Goal: Task Accomplishment & Management: Use online tool/utility

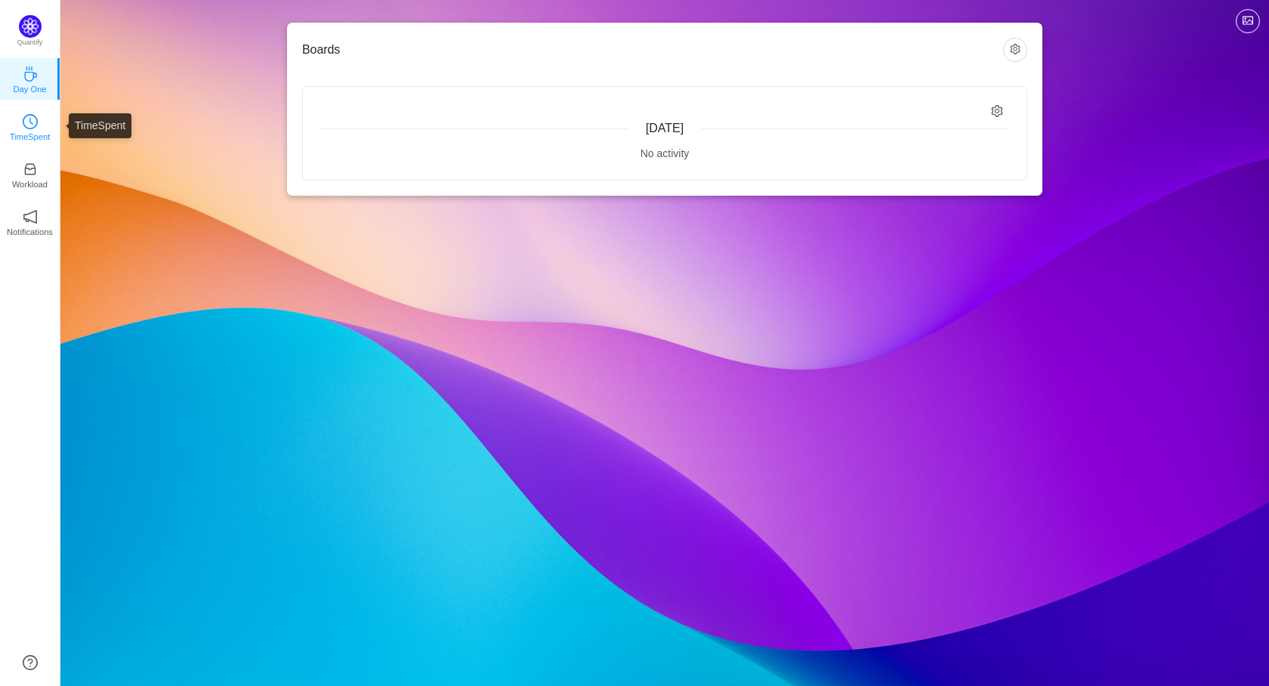
click at [36, 123] on icon "icon: clock-circle" at bounding box center [30, 121] width 15 height 15
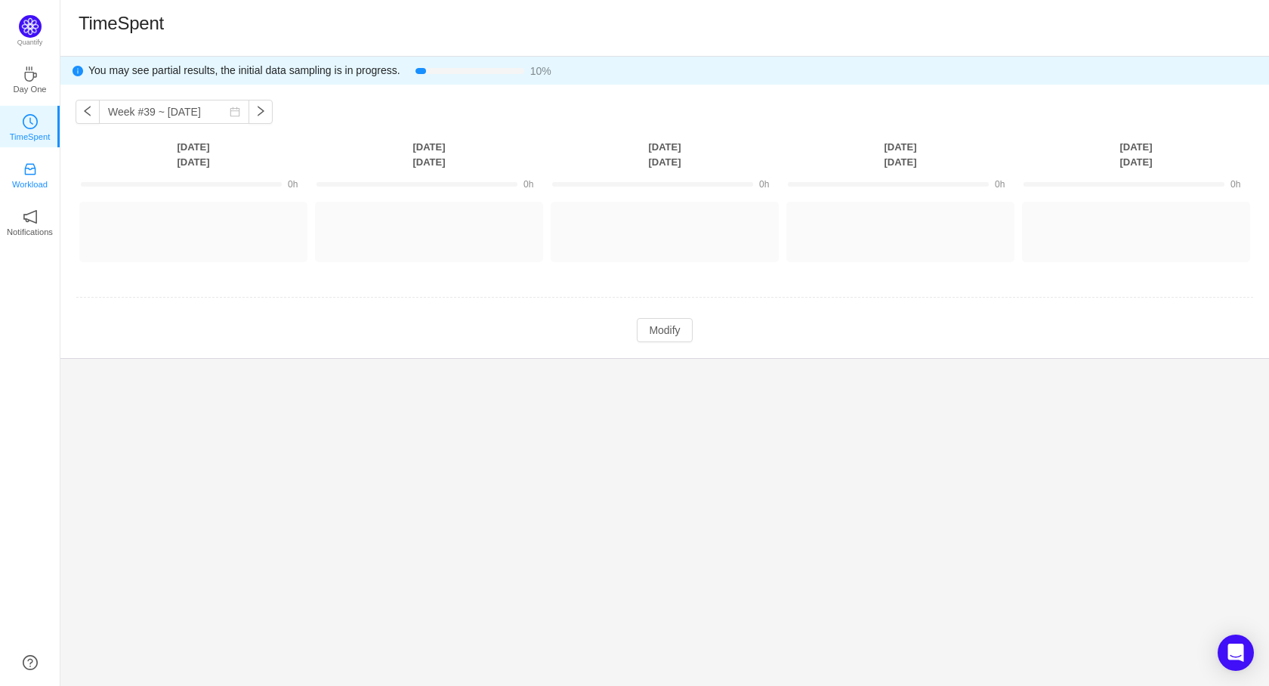
click at [32, 178] on p "Workload" at bounding box center [30, 185] width 36 height 14
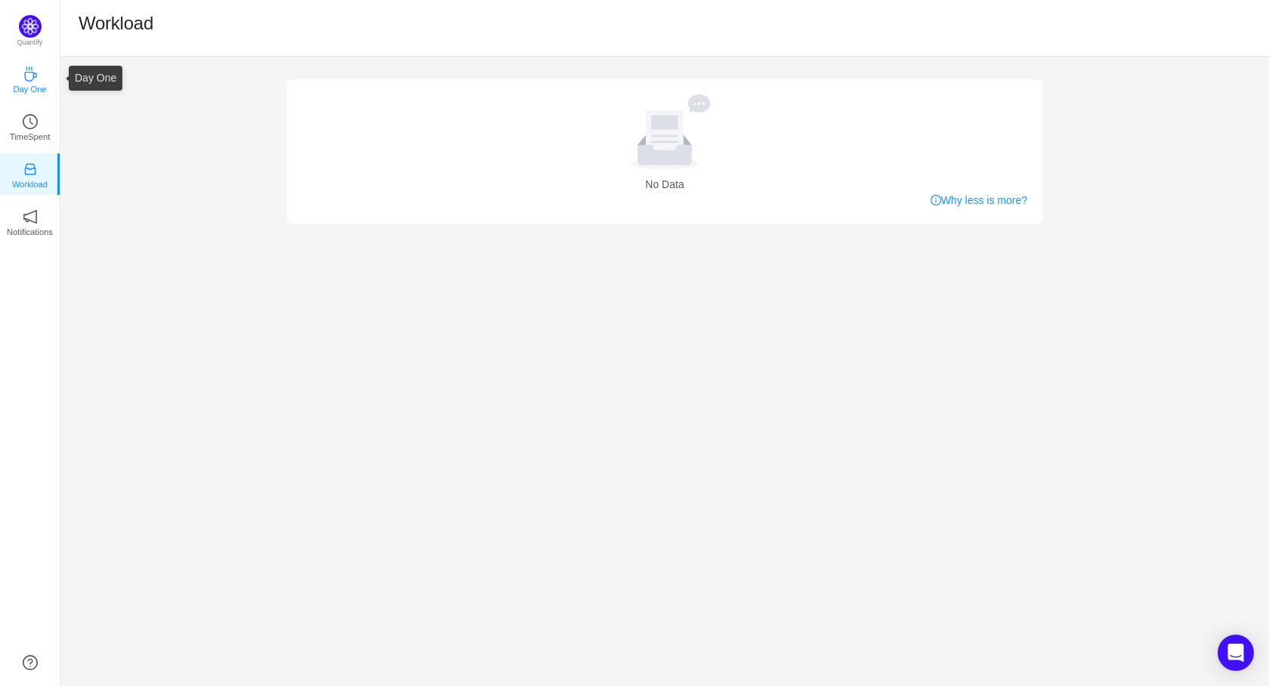
click at [38, 76] on link "Day One" at bounding box center [30, 78] width 15 height 15
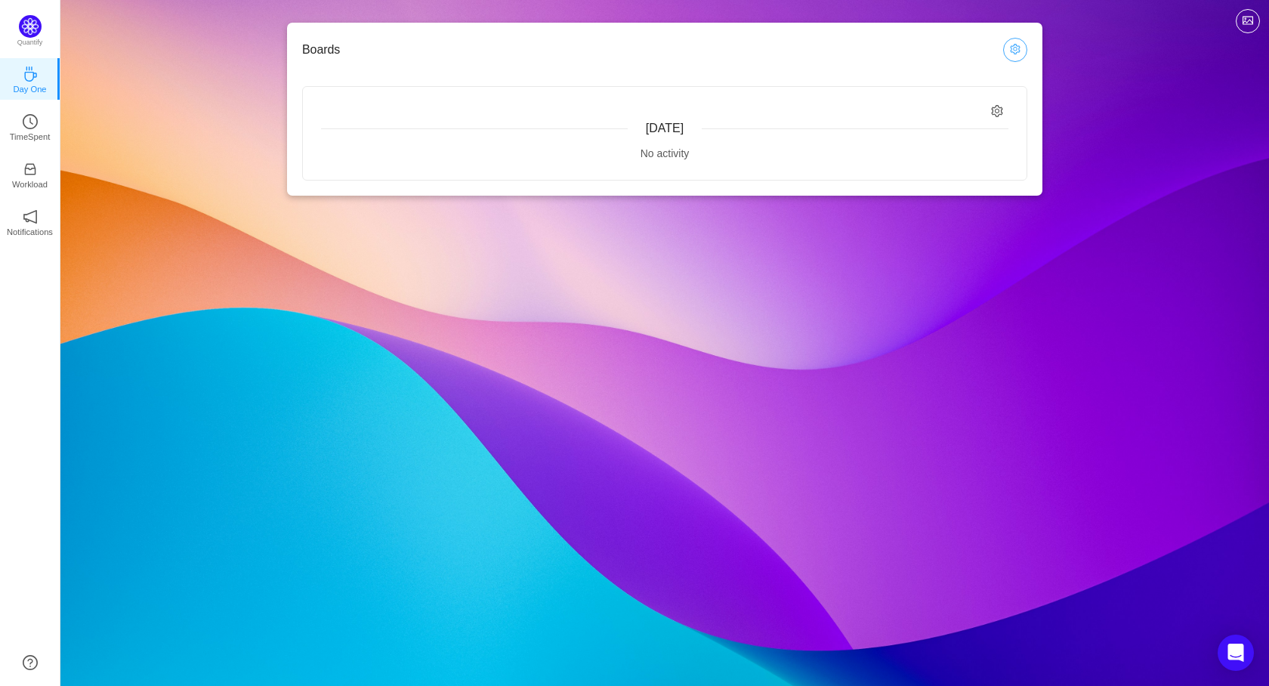
click at [1021, 44] on button "button" at bounding box center [1015, 50] width 24 height 24
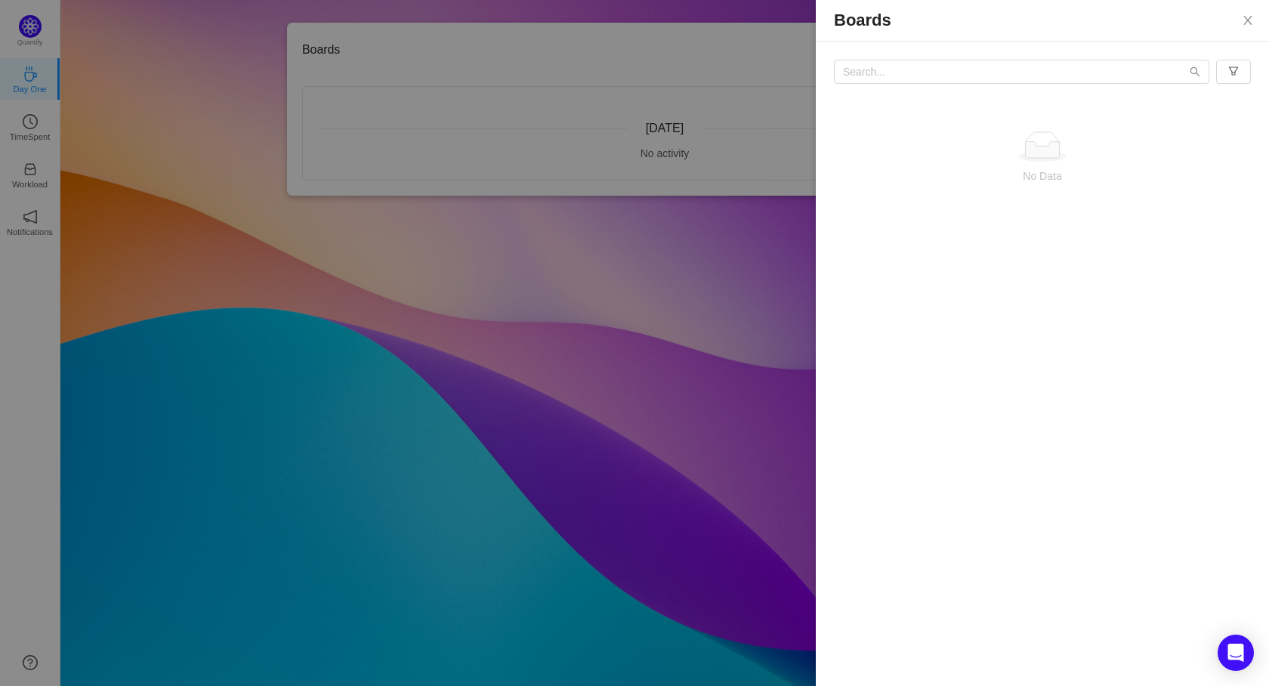
click at [663, 323] on div at bounding box center [634, 343] width 1269 height 686
